Goal: Task Accomplishment & Management: Use online tool/utility

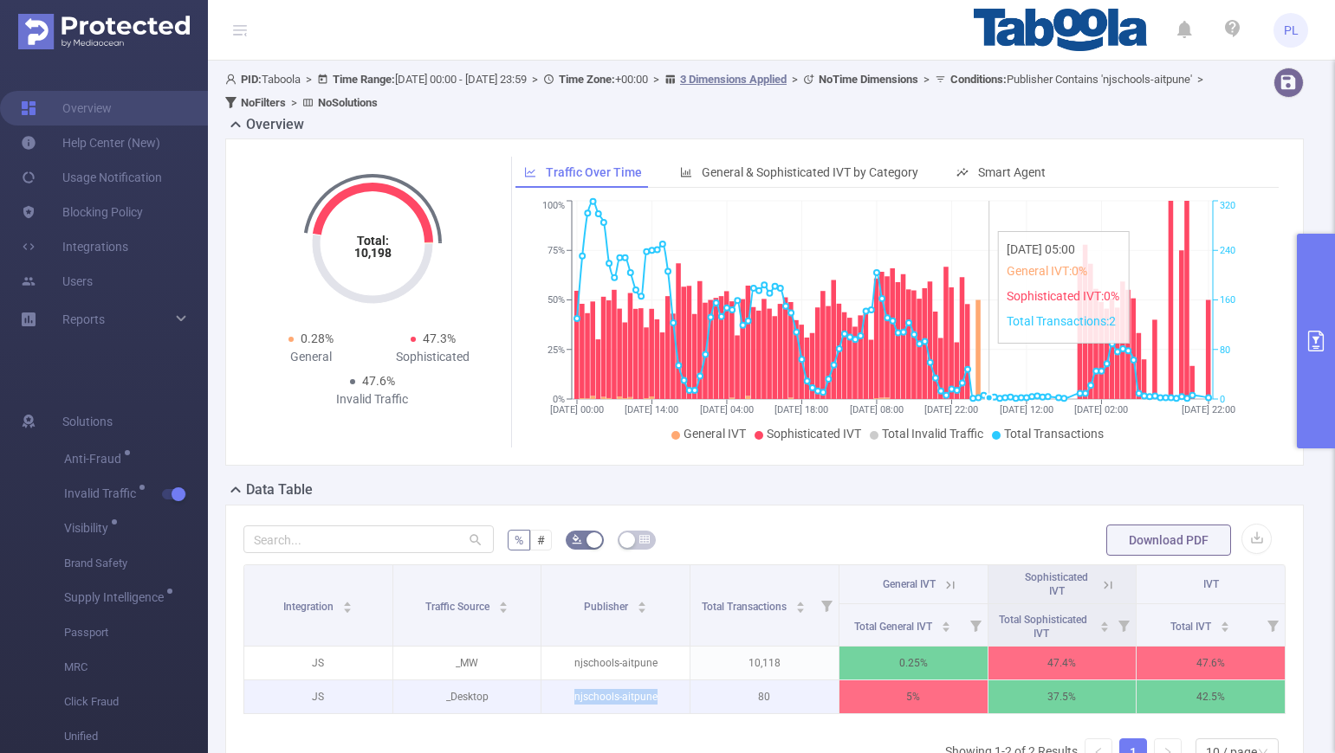
scroll to position [59, 0]
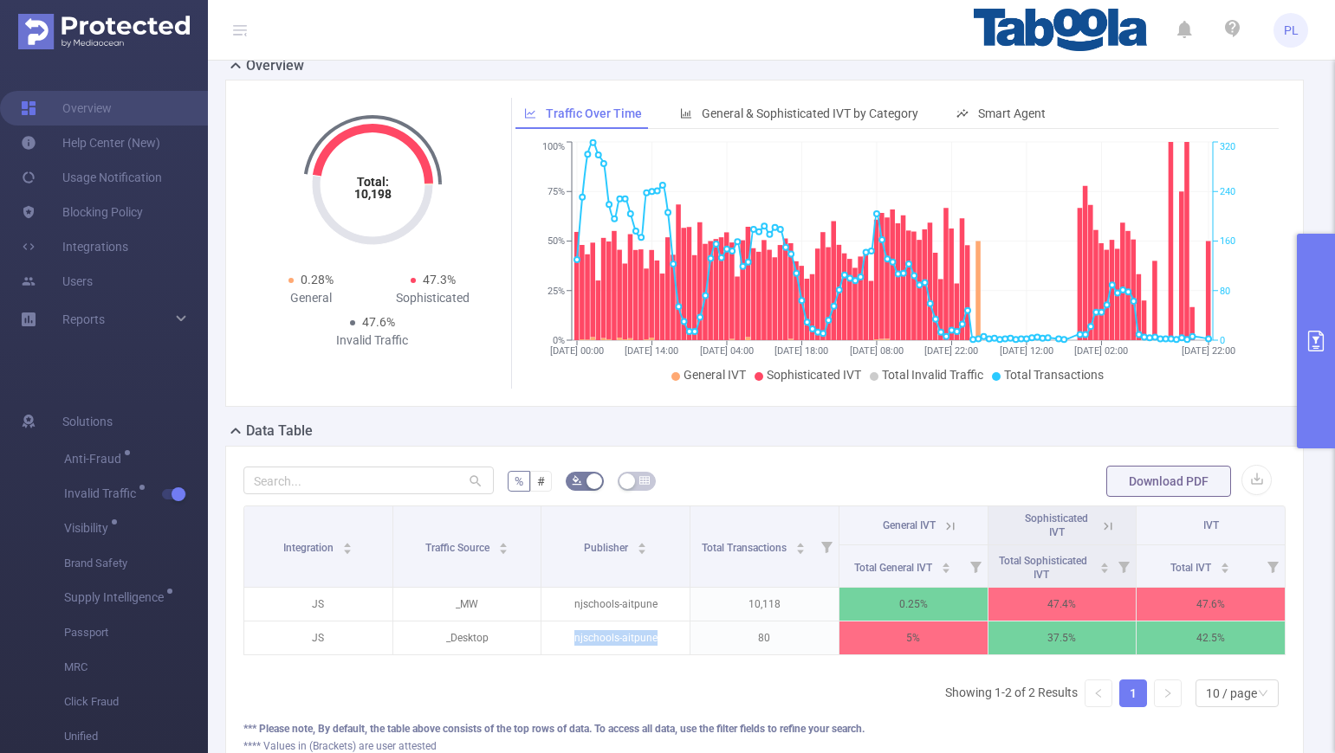
click at [1313, 324] on button "primary" at bounding box center [1315, 341] width 38 height 215
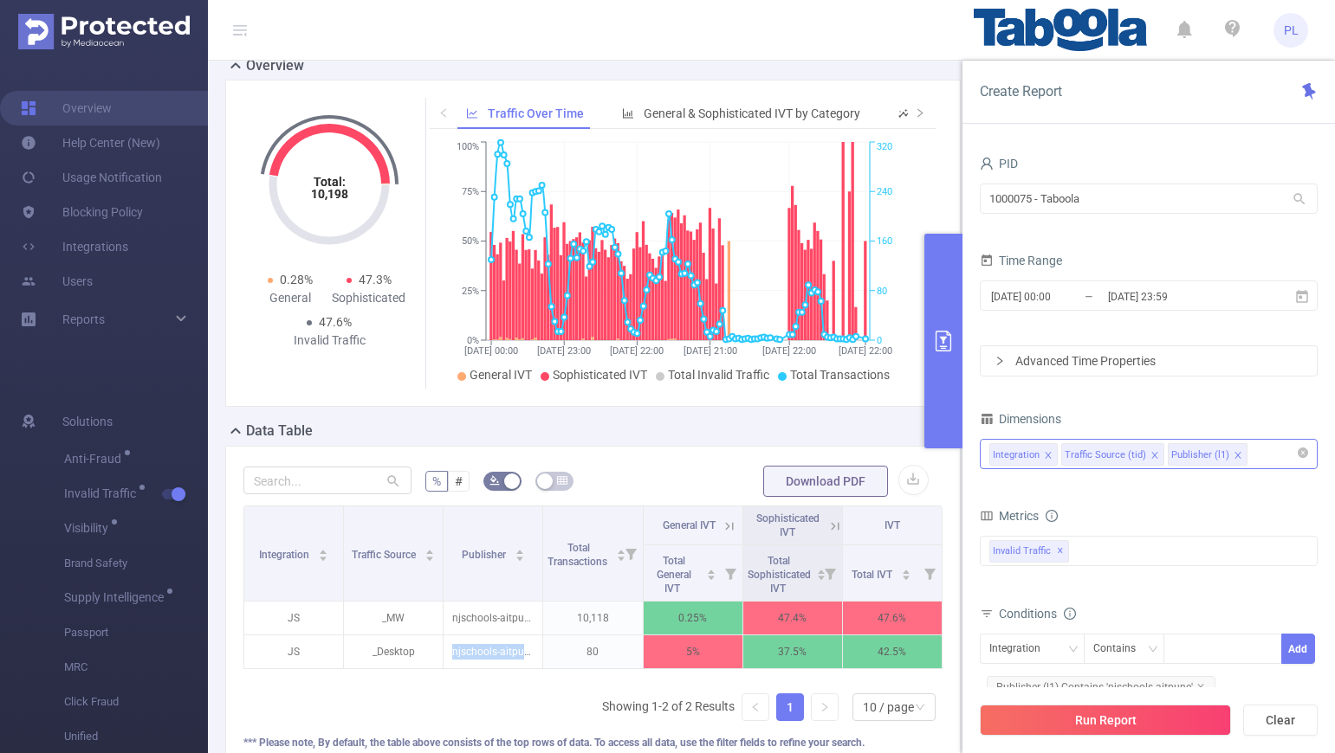
click at [1259, 456] on div "Integration Traffic Source (tid) Publisher (l1)" at bounding box center [1148, 454] width 319 height 29
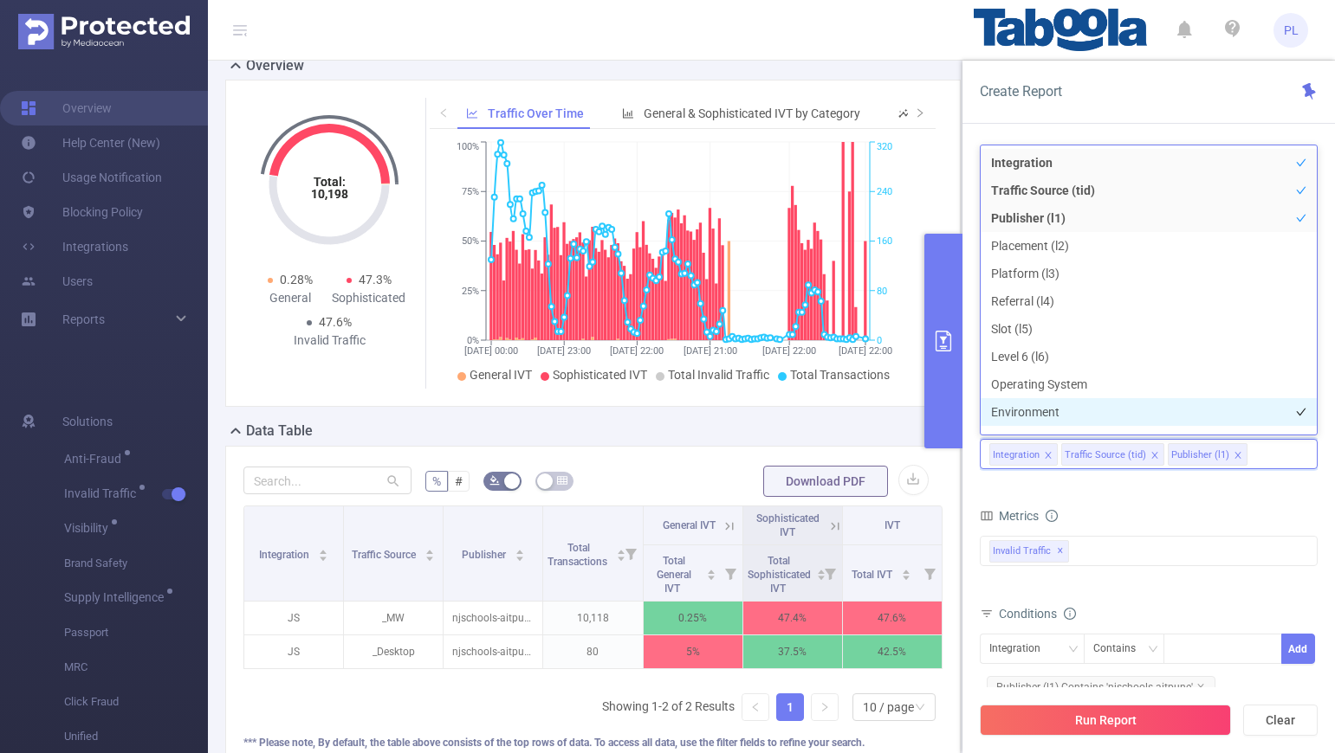
scroll to position [19, 0]
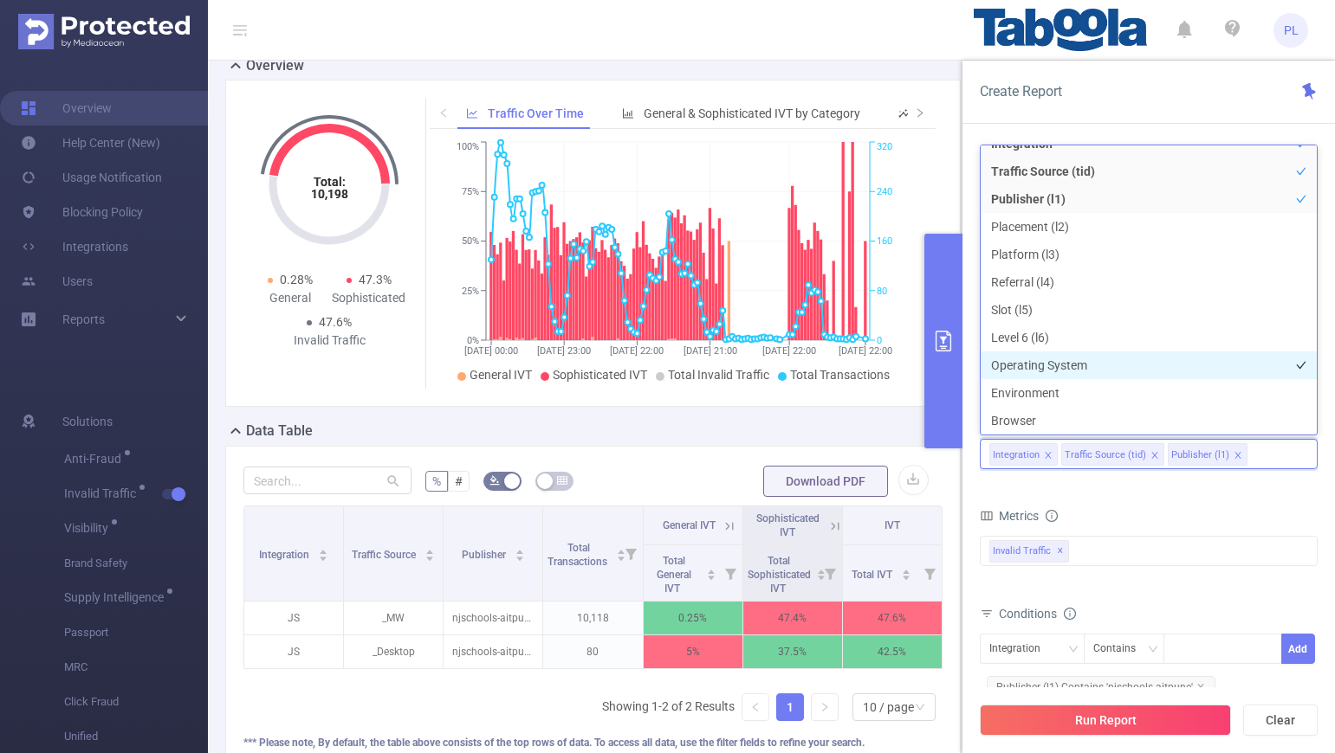
click at [1145, 359] on li "Operating System" at bounding box center [1148, 366] width 336 height 28
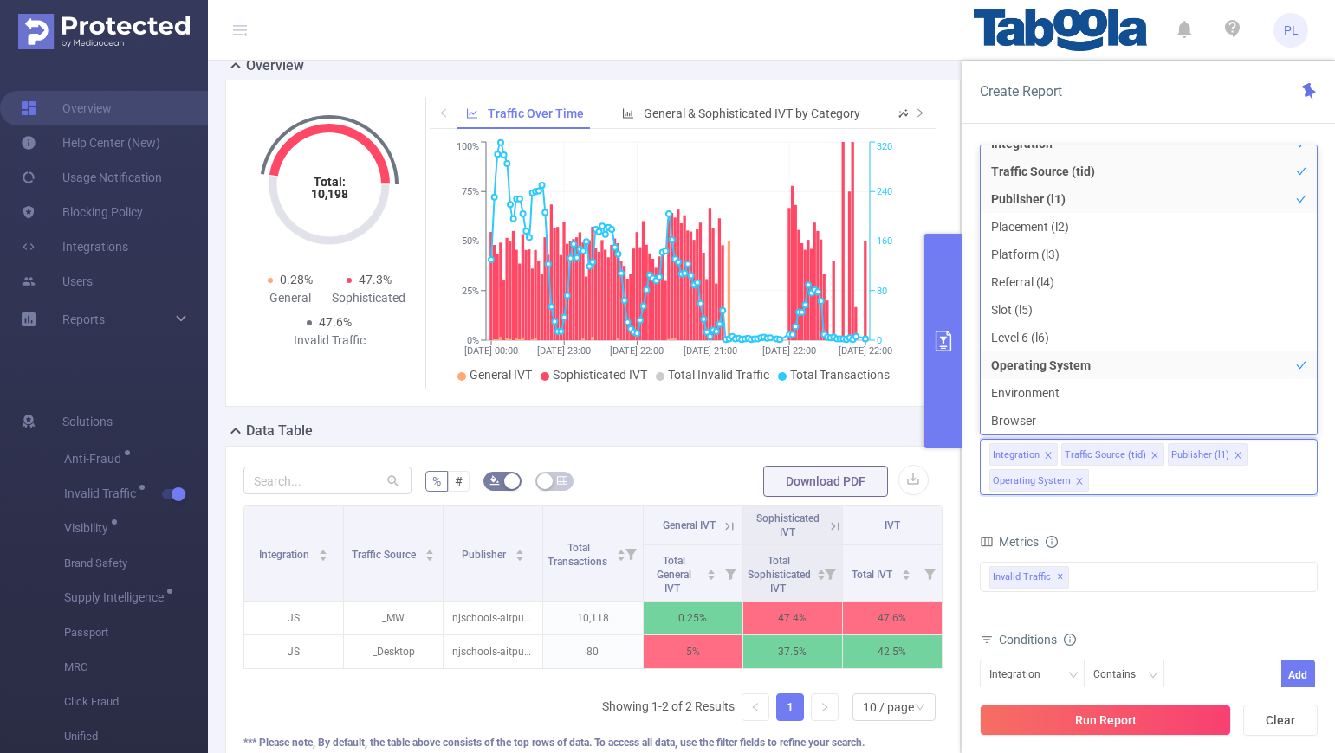
click at [1161, 518] on form "Dimensions Integration Traffic Source (tid) Publisher (l1) Operating System Met…" at bounding box center [1148, 627] width 338 height 441
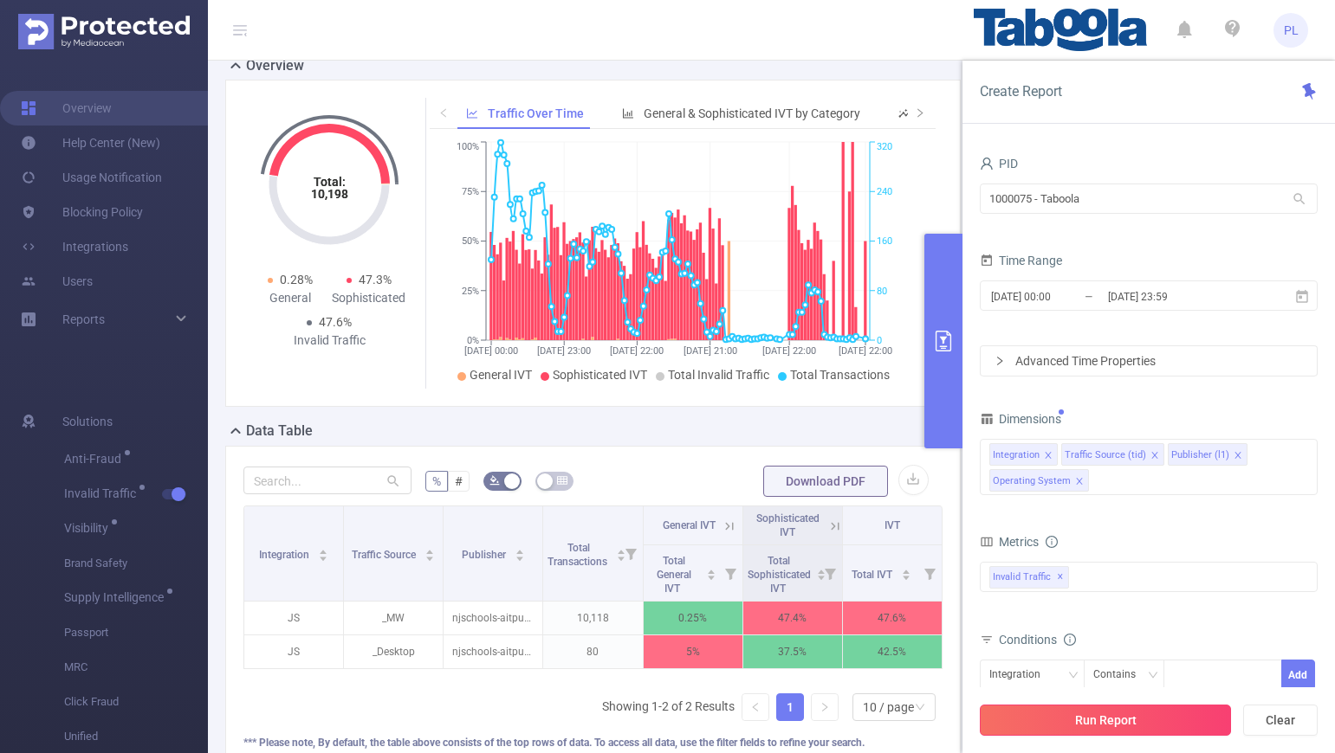
click at [1080, 715] on button "Run Report" at bounding box center [1104, 720] width 251 height 31
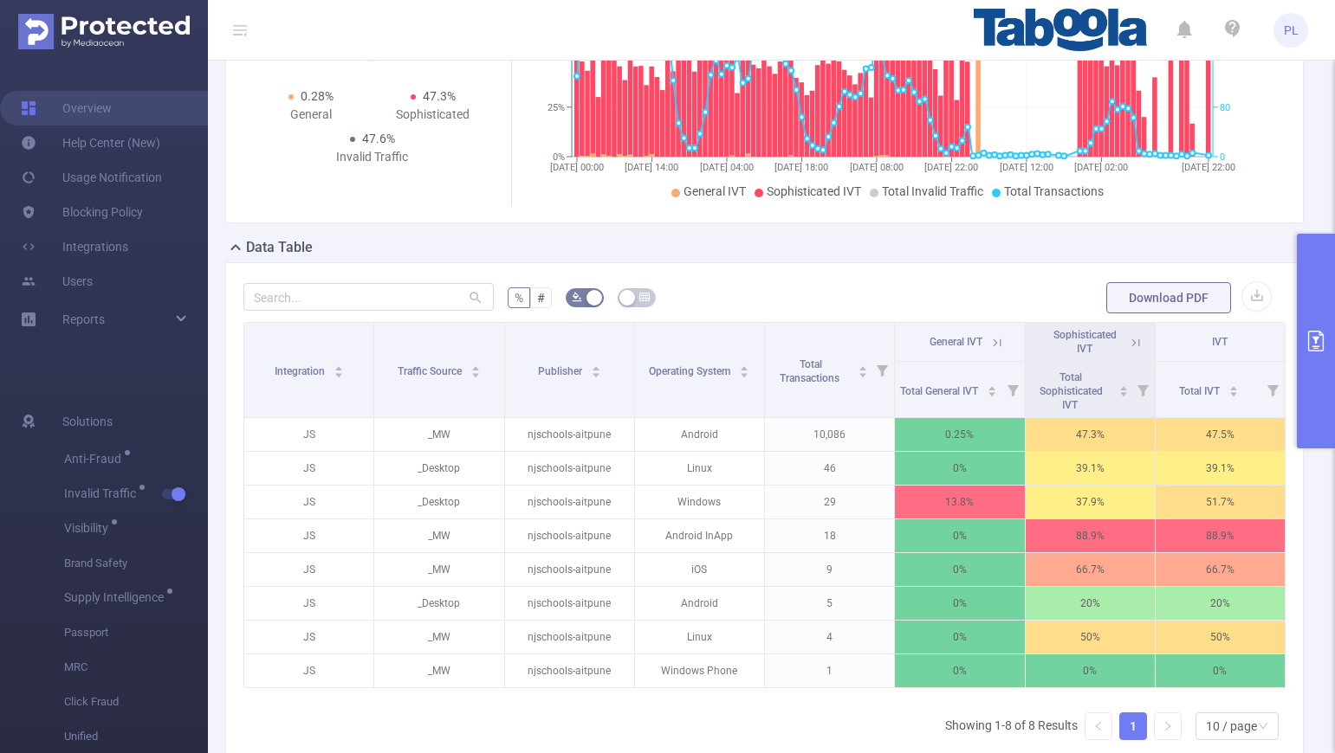
scroll to position [301, 0]
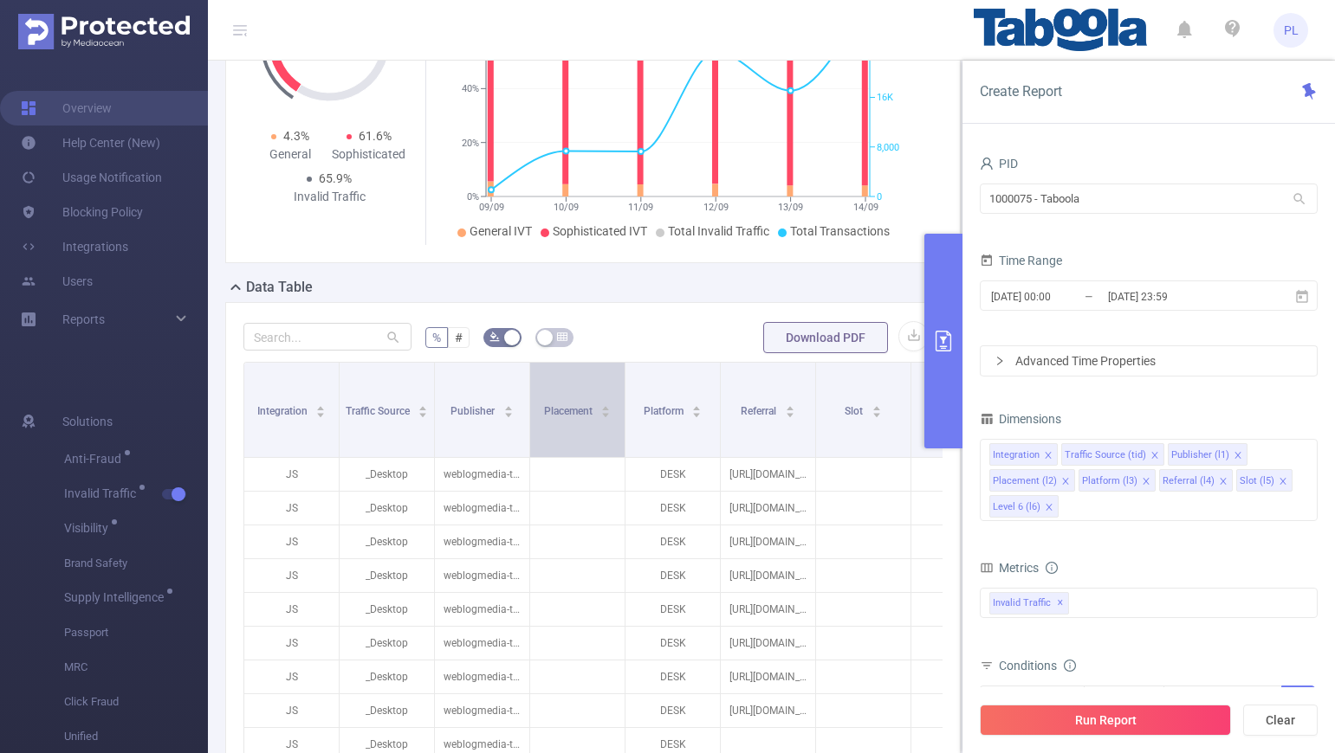
scroll to position [263, 0]
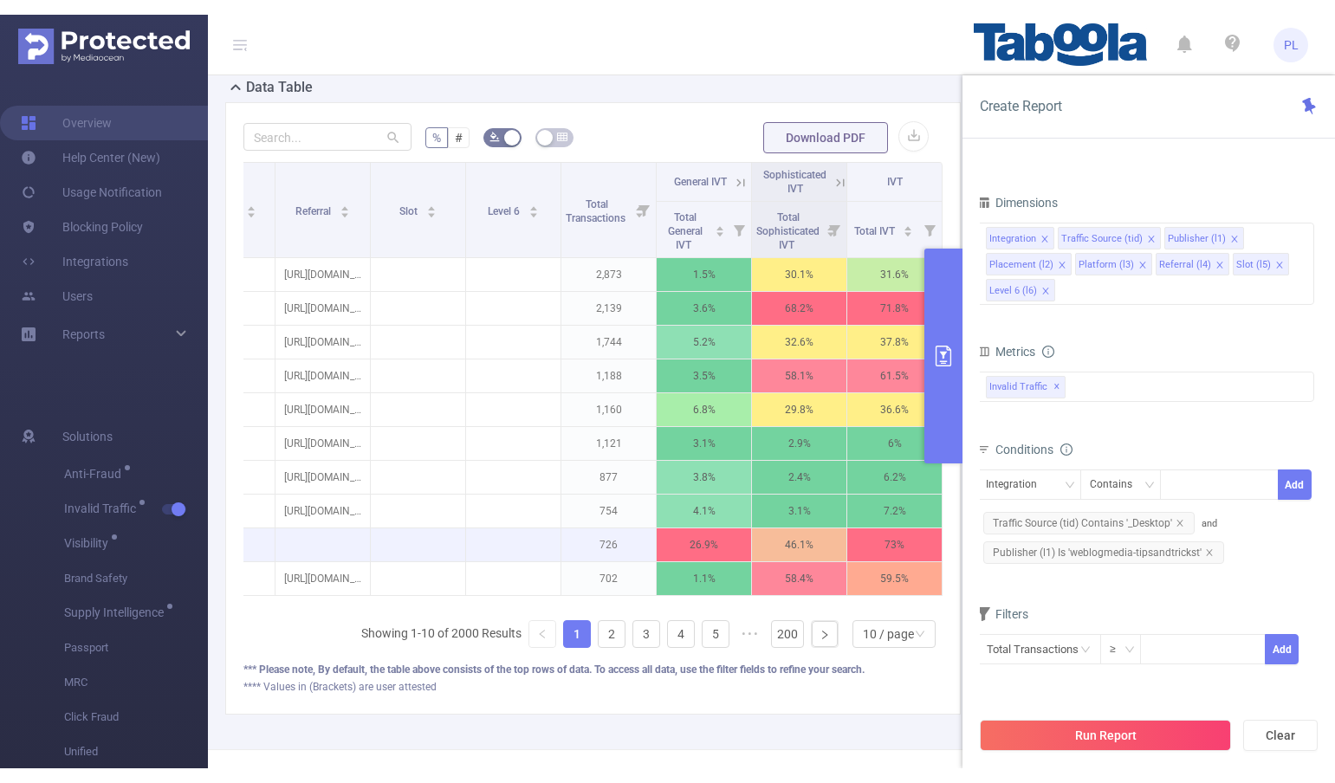
scroll to position [0, 462]
